Goal: Task Accomplishment & Management: Manage account settings

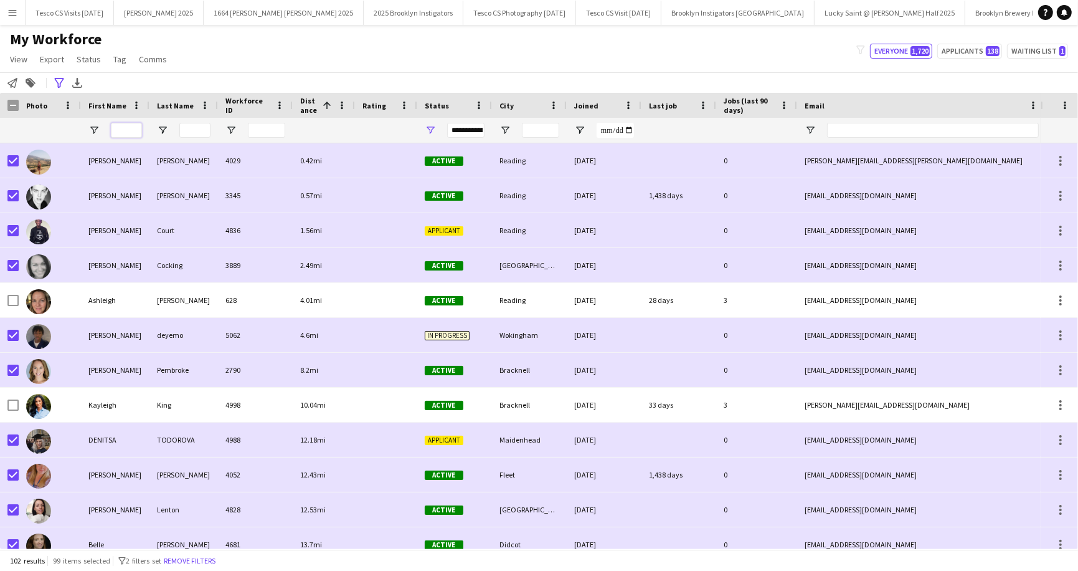
click at [131, 132] on input "First Name Filter Input" at bounding box center [126, 130] width 31 height 15
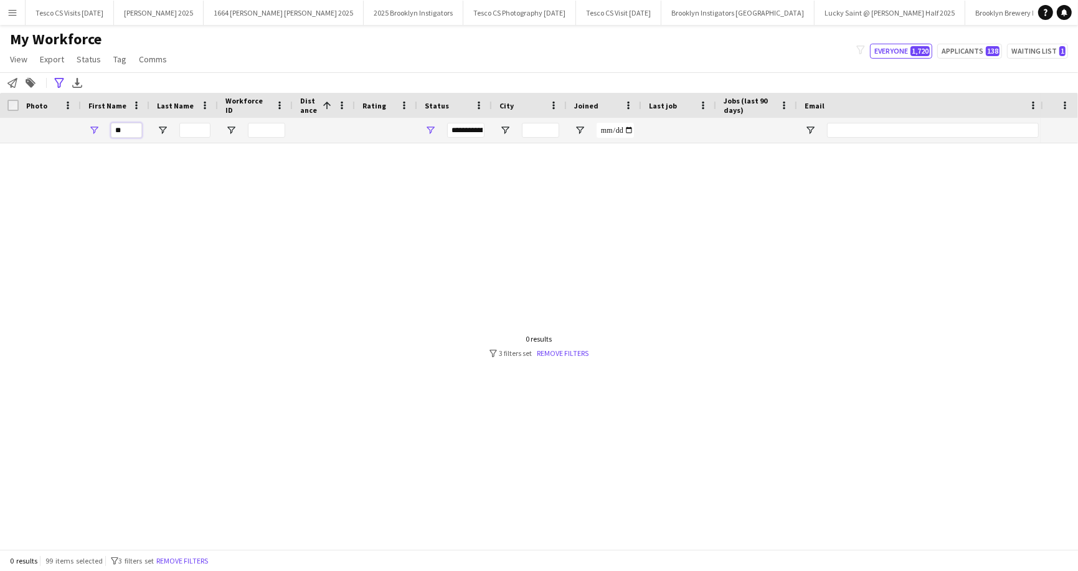
type input "*"
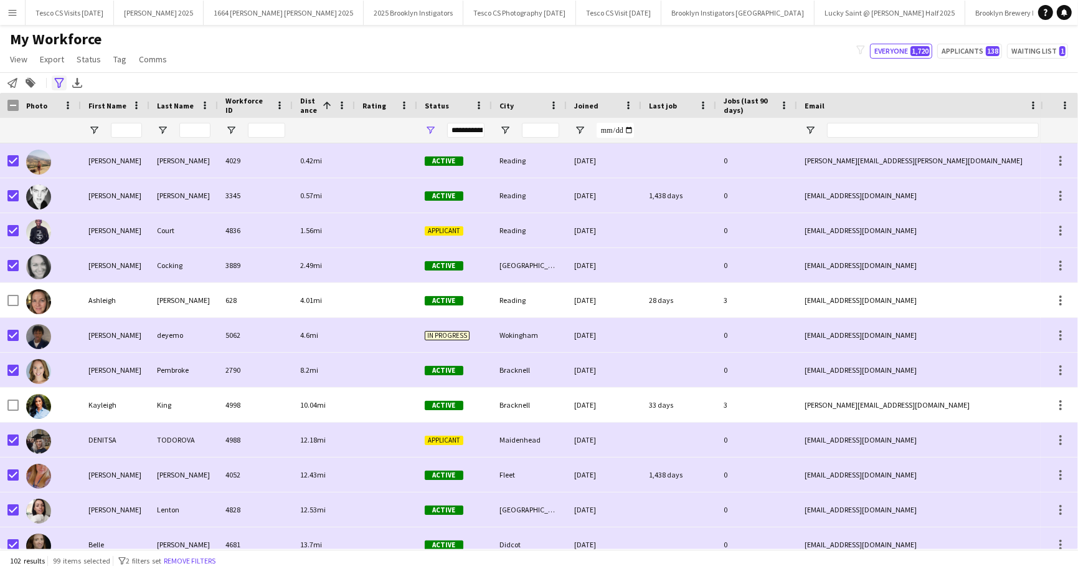
click at [59, 80] on icon "Advanced filters" at bounding box center [59, 83] width 10 height 10
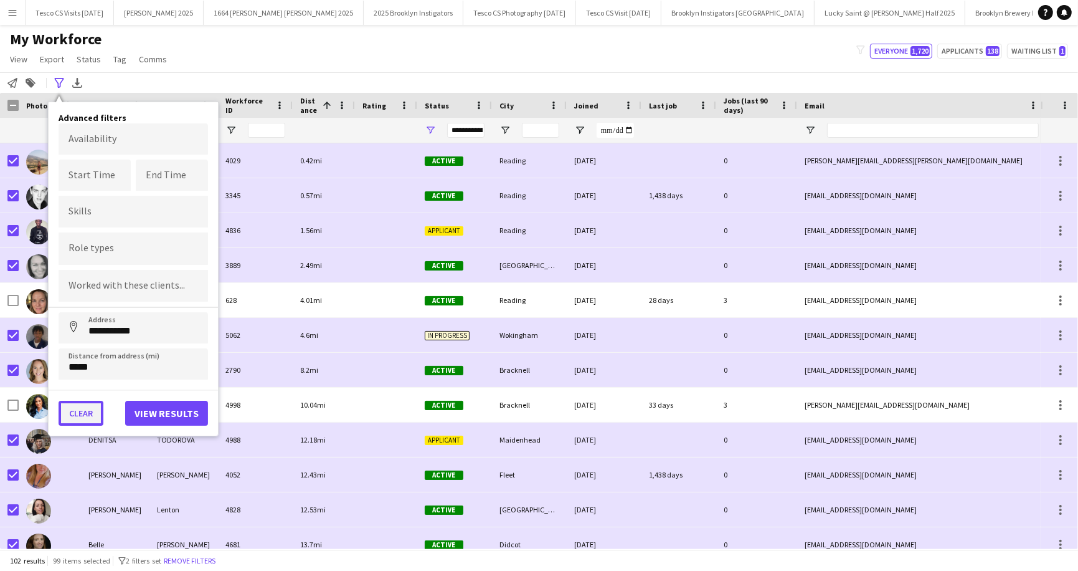
click at [88, 407] on button "Clear" at bounding box center [81, 412] width 45 height 25
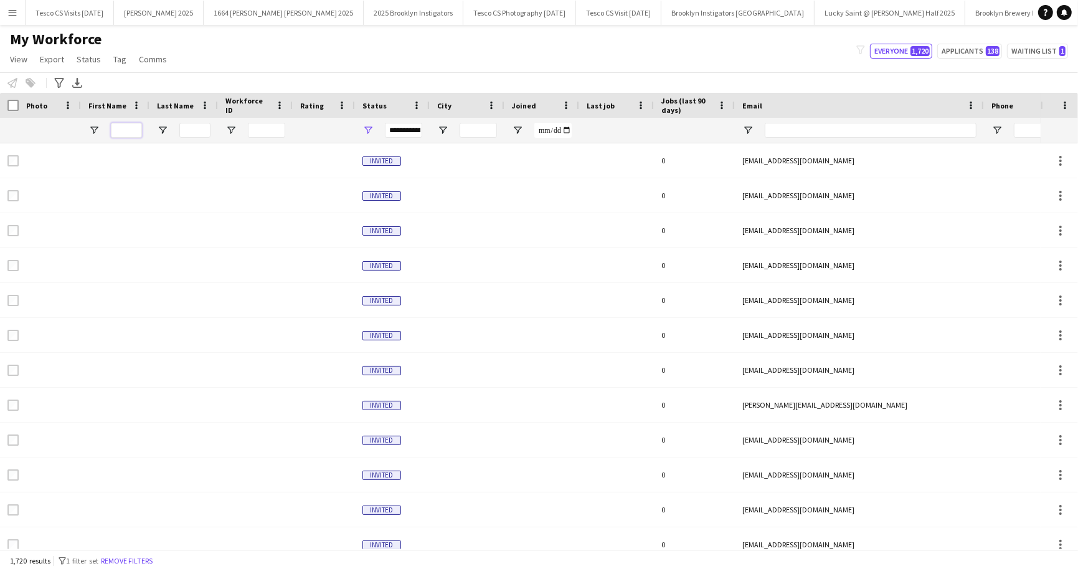
click at [134, 128] on input "First Name Filter Input" at bounding box center [126, 130] width 31 height 15
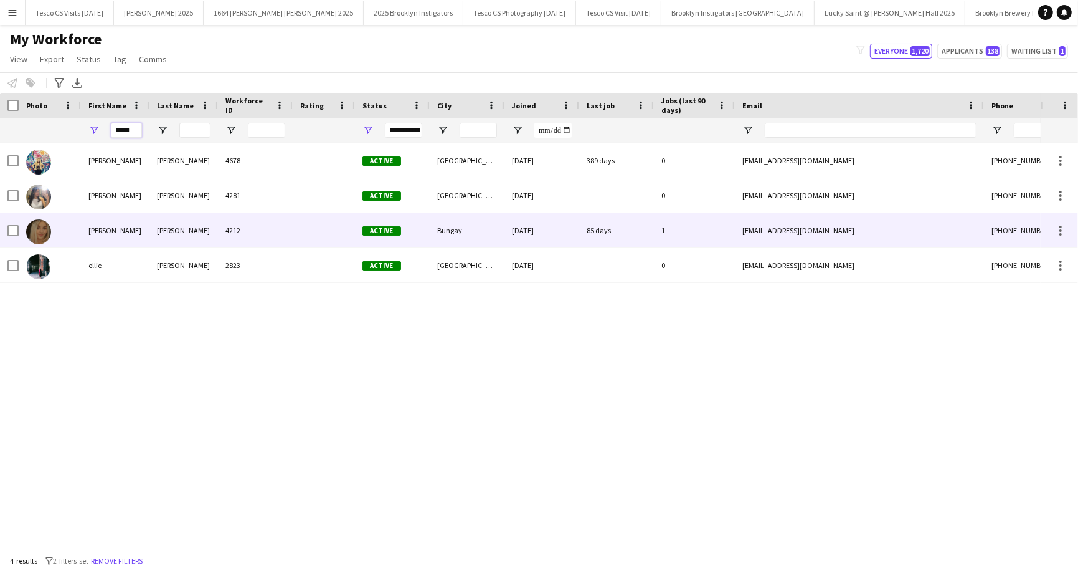
type input "*****"
click at [173, 227] on div "Foulger" at bounding box center [183, 230] width 69 height 34
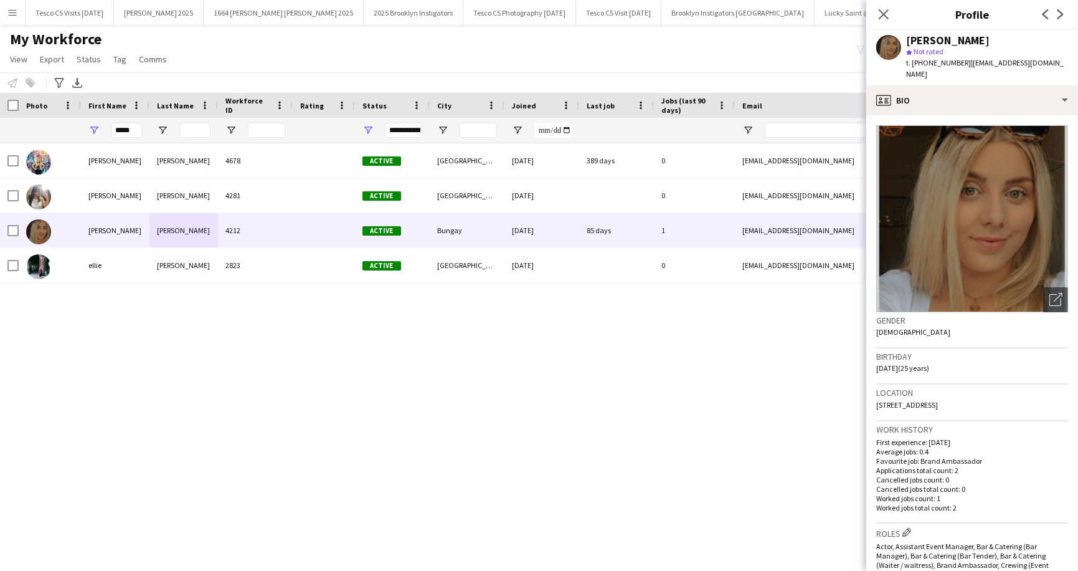
drag, startPoint x: 966, startPoint y: 391, endPoint x: 1006, endPoint y: 392, distance: 39.9
click at [1006, 392] on div "Location 20 Messenger Close, Bungay, NR35 1PW" at bounding box center [972, 402] width 192 height 36
copy span "NR35 1PW"
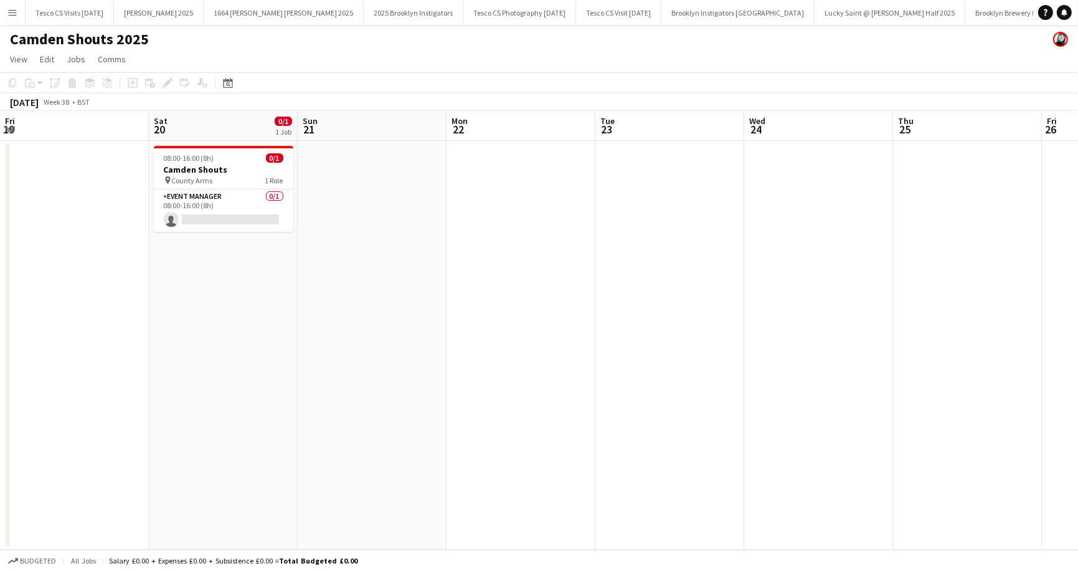
scroll to position [0, 437]
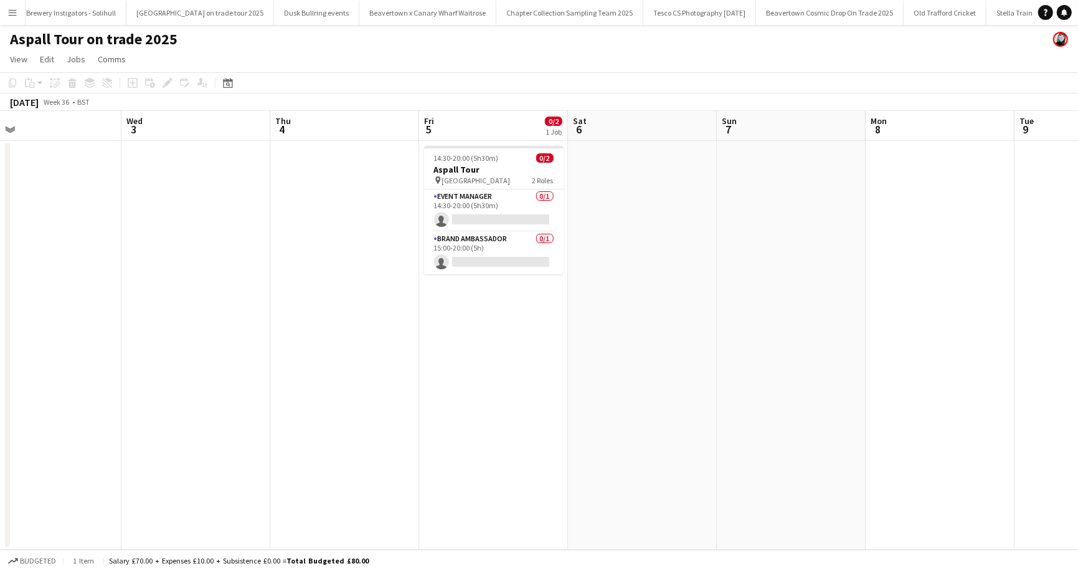
scroll to position [0, 489]
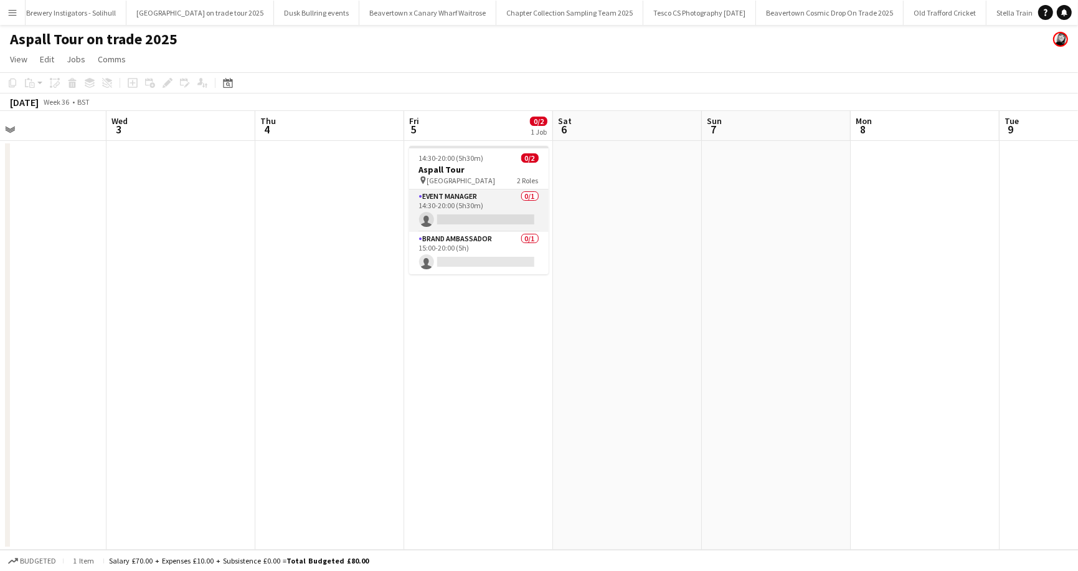
click at [467, 215] on app-card-role "Event Manager 0/1 14:30-20:00 (5h30m) single-neutral-actions" at bounding box center [479, 210] width 140 height 42
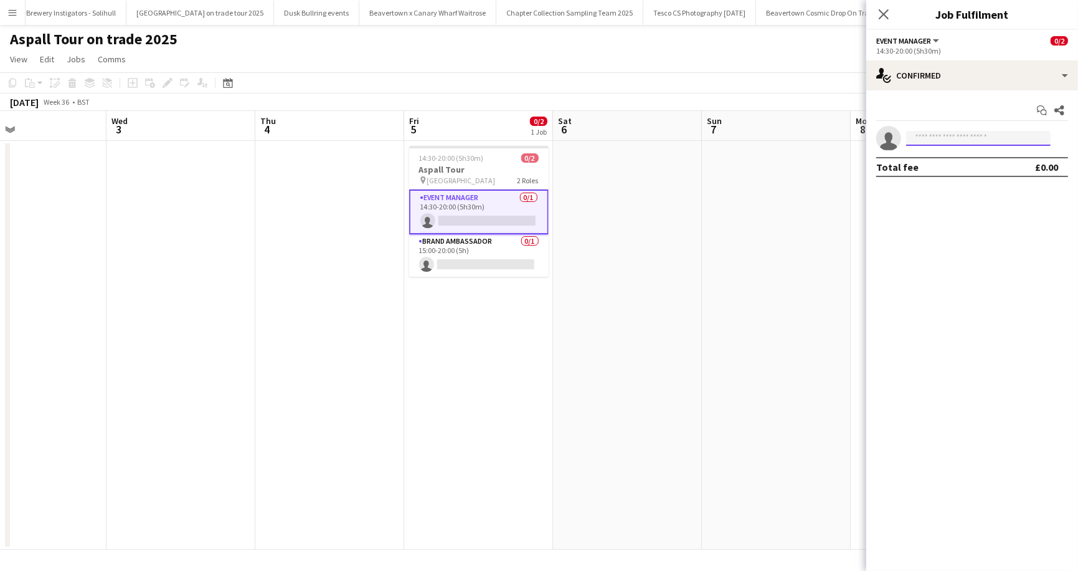
click at [928, 144] on input at bounding box center [978, 138] width 145 height 15
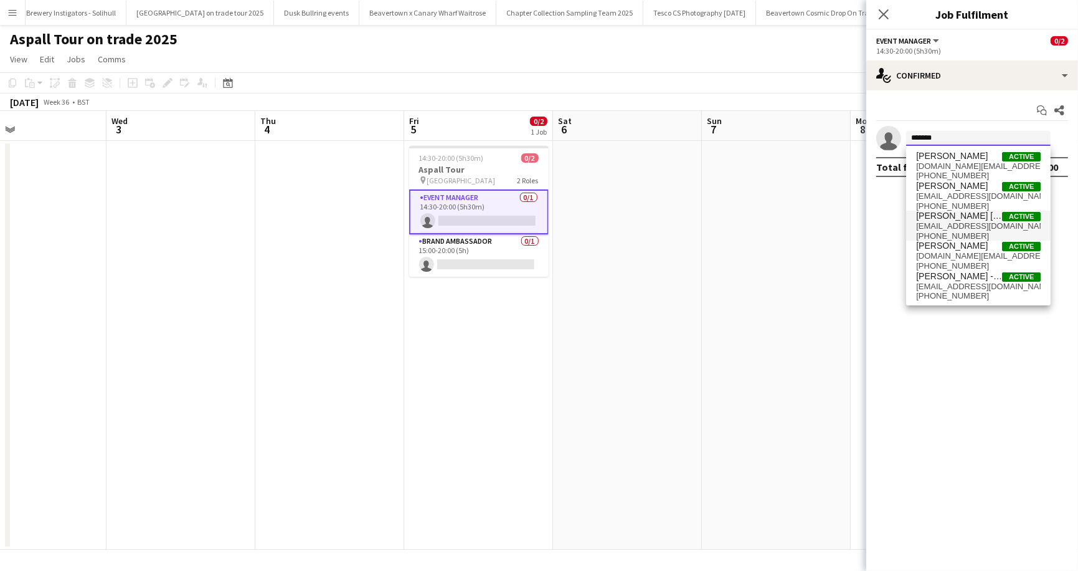
type input "*******"
click at [925, 212] on span "Jessica Kate Clements" at bounding box center [959, 216] width 86 height 11
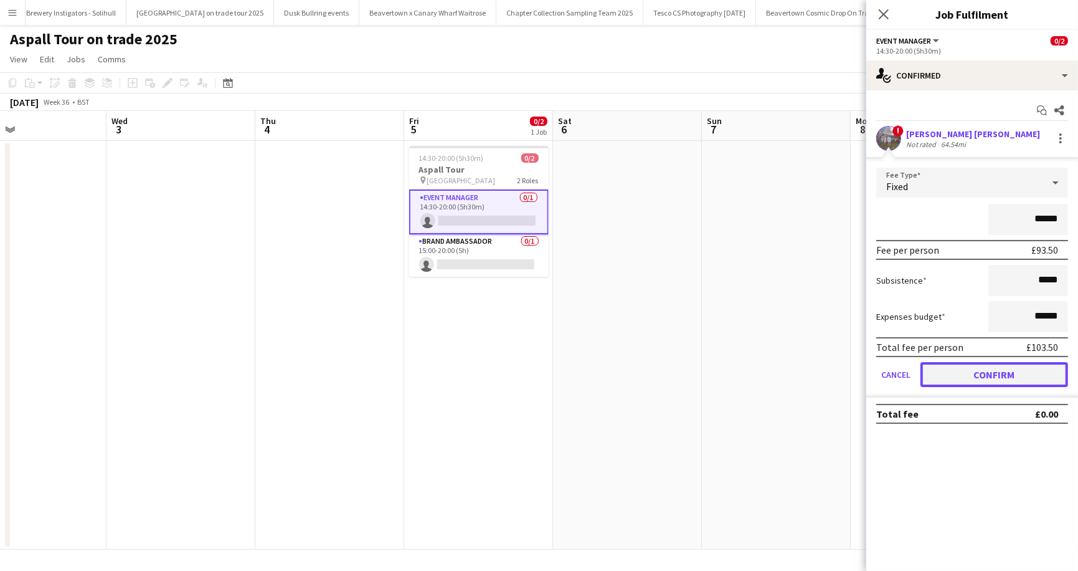
click at [1003, 372] on button "Confirm" at bounding box center [995, 374] width 148 height 25
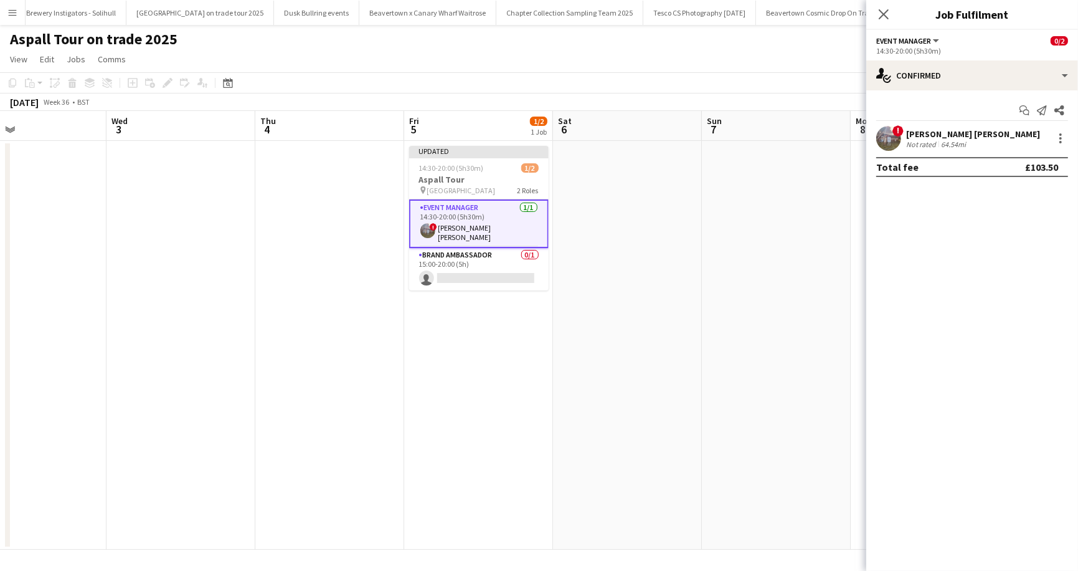
click at [765, 40] on div "Aspall Tour on trade 2025" at bounding box center [539, 37] width 1078 height 24
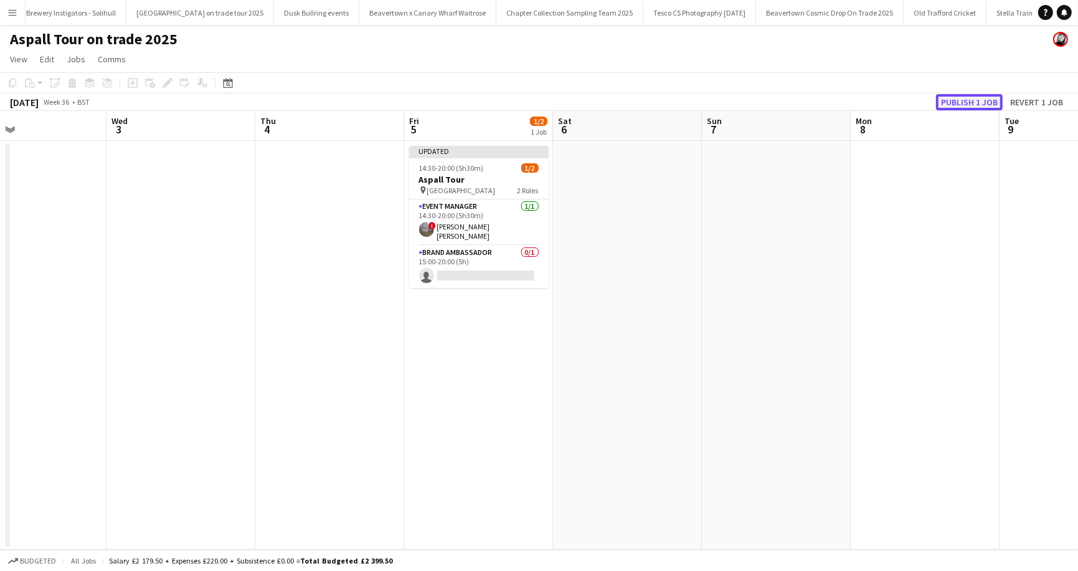
click at [954, 103] on button "Publish 1 job" at bounding box center [969, 102] width 67 height 16
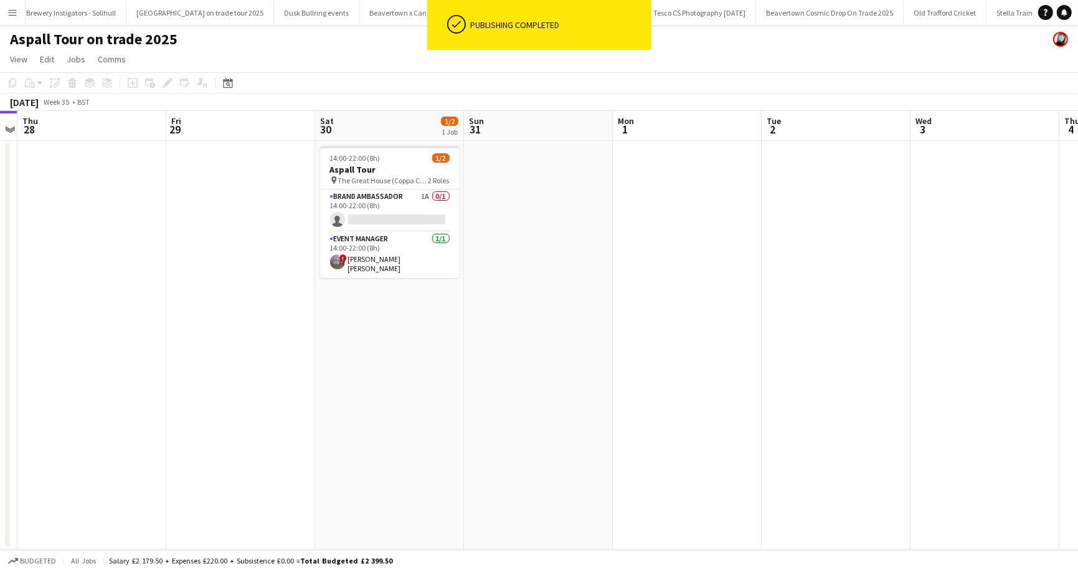
scroll to position [0, 326]
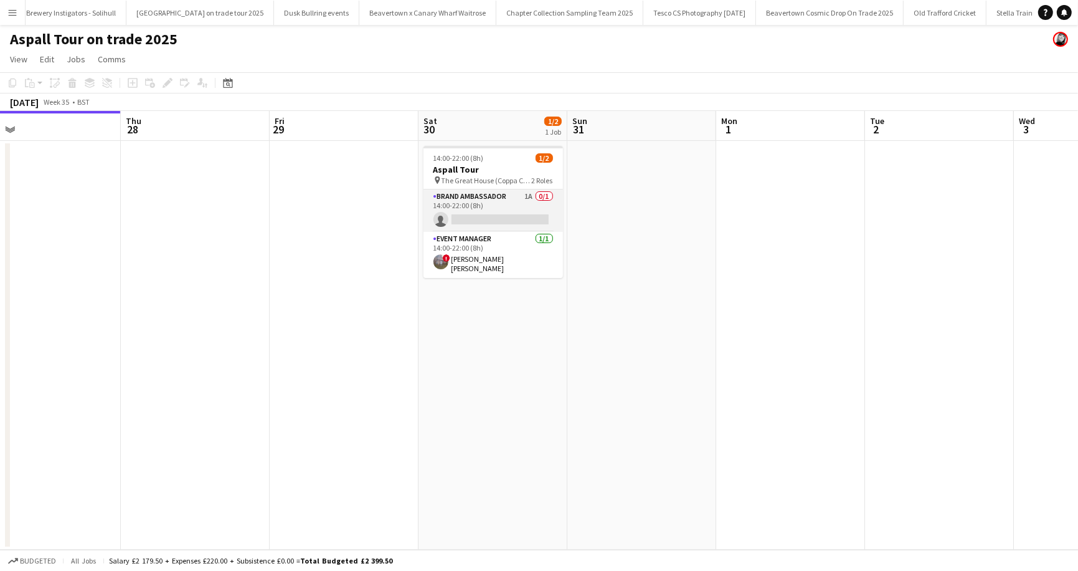
click at [541, 197] on app-card-role "Brand Ambassador 1A 0/1 14:00-22:00 (8h) single-neutral-actions" at bounding box center [494, 210] width 140 height 42
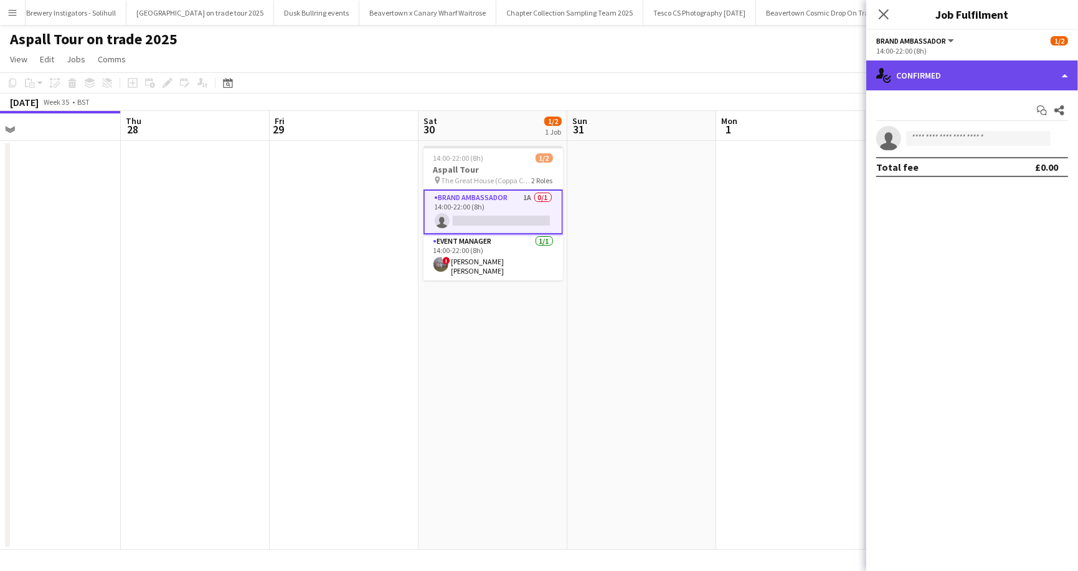
click at [1066, 72] on div "single-neutral-actions-check-2 Confirmed" at bounding box center [972, 75] width 212 height 30
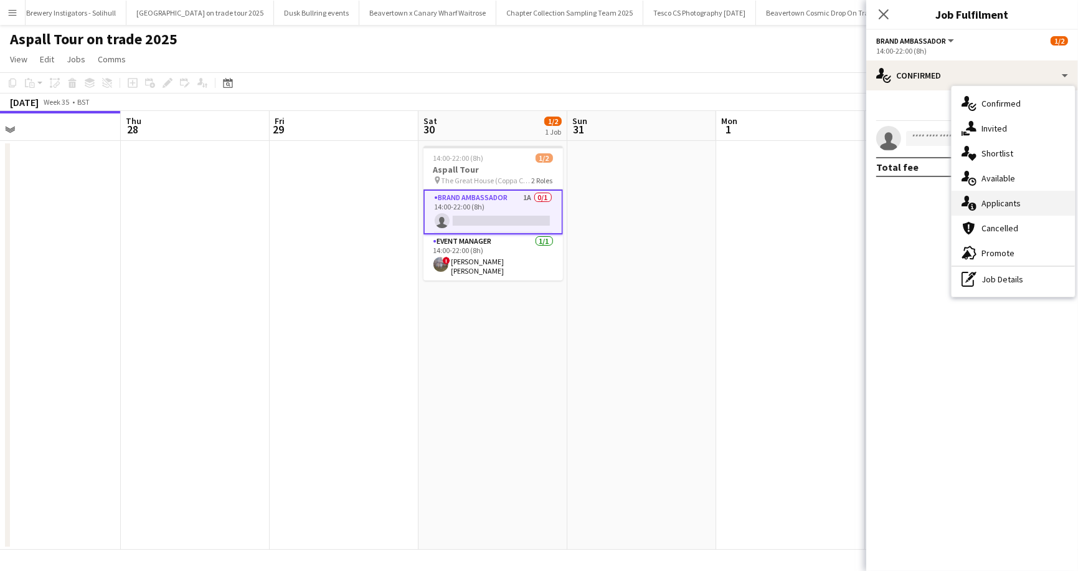
click at [1018, 197] on div "single-neutral-actions-information Applicants" at bounding box center [1013, 203] width 123 height 25
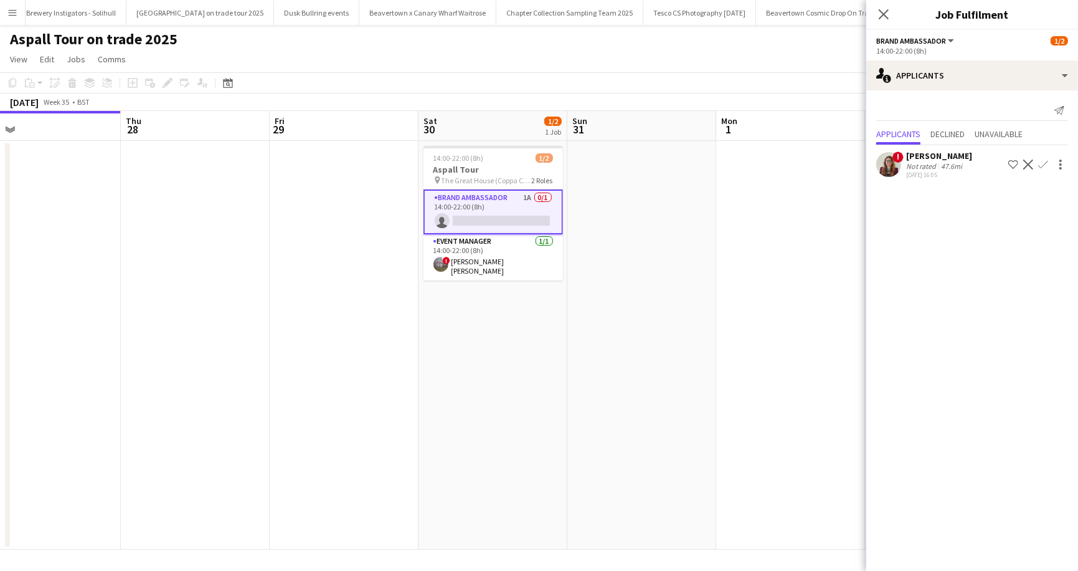
click at [736, 47] on div "Aspall Tour on trade 2025" at bounding box center [539, 37] width 1078 height 24
